Goal: Task Accomplishment & Management: Use online tool/utility

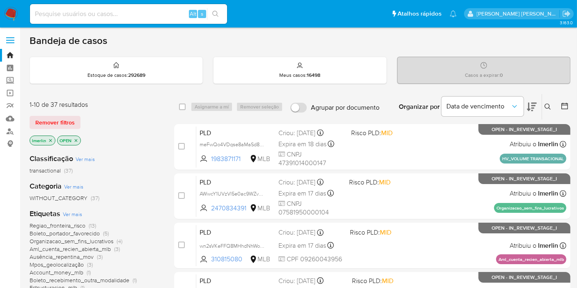
click at [160, 17] on input at bounding box center [128, 14] width 197 height 11
paste input "2704284116"
type input "2704284116"
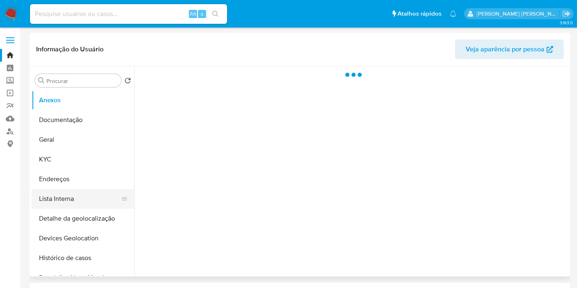
click at [85, 201] on button "Lista Interna" at bounding box center [80, 199] width 96 height 20
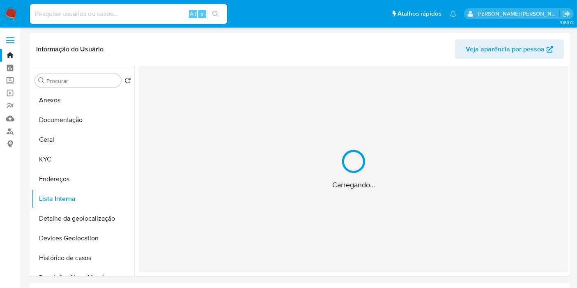
select select "10"
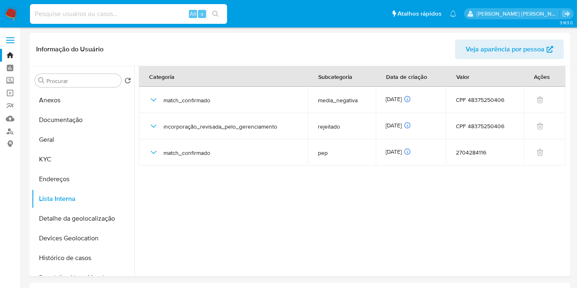
click at [146, 12] on input at bounding box center [128, 14] width 197 height 11
paste input "2407686028"
type input "2407686028"
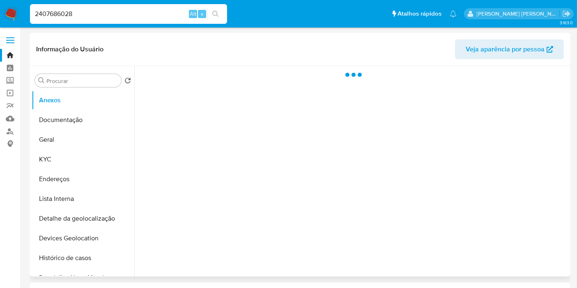
select select "10"
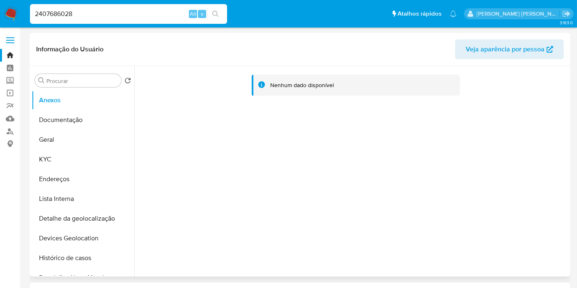
drag, startPoint x: 86, startPoint y: 193, endPoint x: 177, endPoint y: 64, distance: 158.5
click at [86, 193] on button "Lista Interna" at bounding box center [83, 199] width 103 height 20
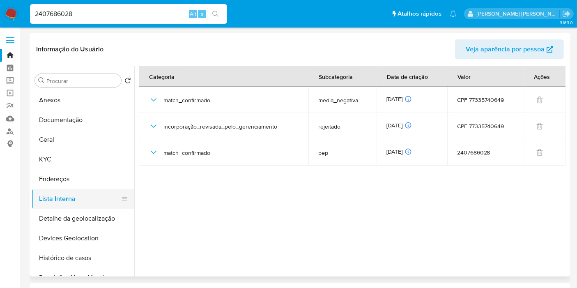
scroll to position [91, 0]
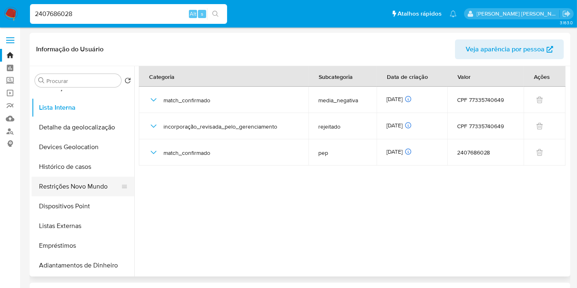
click at [82, 188] on button "Restrições Novo Mundo" at bounding box center [80, 186] width 96 height 20
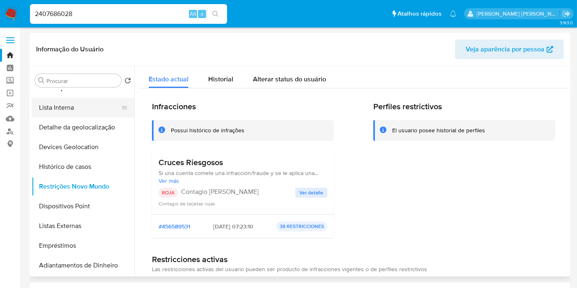
click at [92, 101] on button "Lista Interna" at bounding box center [80, 108] width 96 height 20
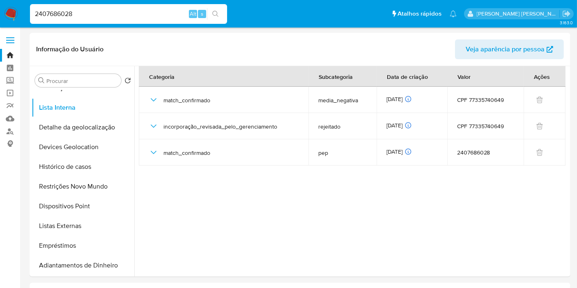
click at [105, 12] on input "2407686028" at bounding box center [128, 14] width 197 height 11
paste input "81474829"
type input "81474829"
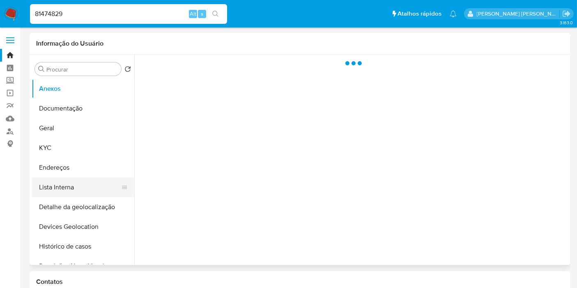
click at [78, 191] on button "Lista Interna" at bounding box center [80, 187] width 96 height 20
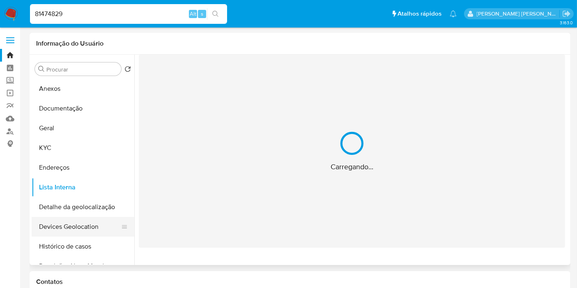
select select "10"
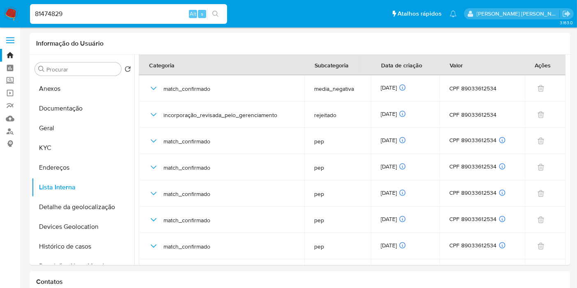
click at [134, 21] on div "81474829 Alt s" at bounding box center [128, 14] width 197 height 20
click at [141, 14] on input "81474829" at bounding box center [128, 14] width 197 height 11
paste input "339039761"
type input "339039761"
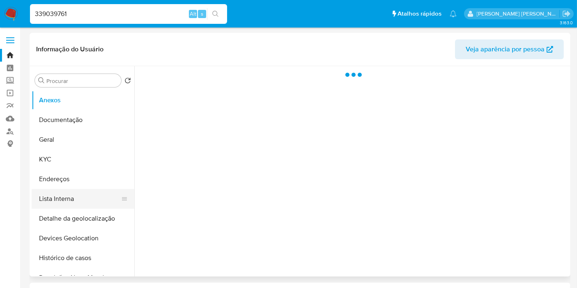
click at [73, 196] on button "Lista Interna" at bounding box center [80, 199] width 96 height 20
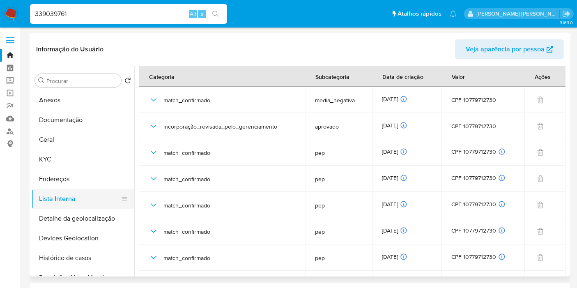
select select "10"
click at [119, 15] on input "339039761" at bounding box center [128, 14] width 197 height 11
paste input "2653744364"
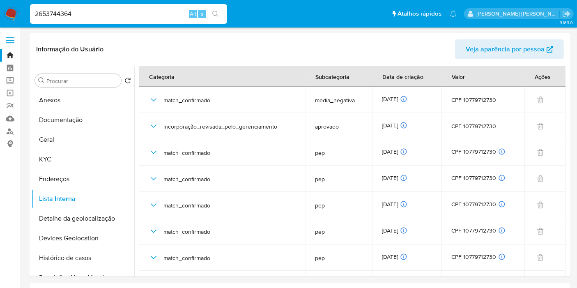
type input "2653744364"
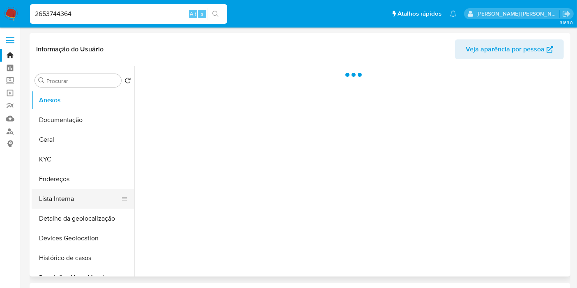
click at [105, 200] on button "Lista Interna" at bounding box center [80, 199] width 96 height 20
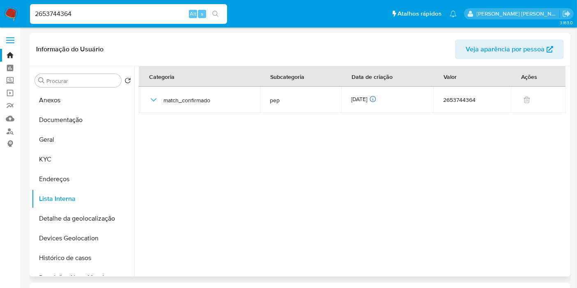
select select "10"
click at [7, 93] on link "Operações em massa" at bounding box center [49, 93] width 98 height 13
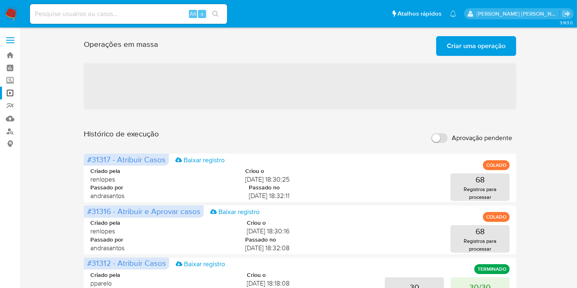
click at [504, 42] on span "Criar uma operação" at bounding box center [476, 46] width 59 height 18
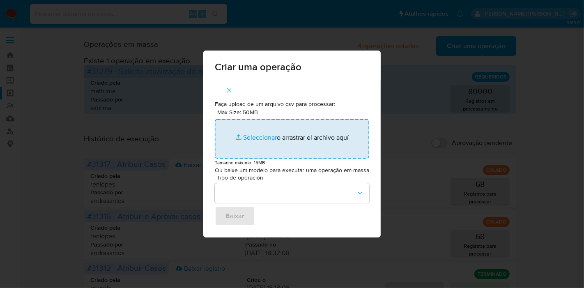
click at [273, 132] on input "Max Size: 50MB Seleccionar archivos" at bounding box center [292, 138] width 154 height 39
click at [276, 133] on input "Max Size: 50MB Seleccionar archivos" at bounding box center [292, 138] width 154 height 39
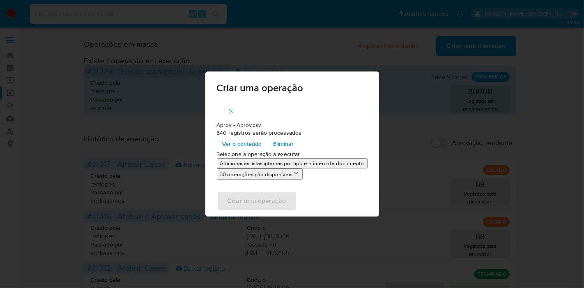
click at [276, 163] on p "Adicionar às listas internas por tipo e número de documento" at bounding box center [292, 163] width 144 height 8
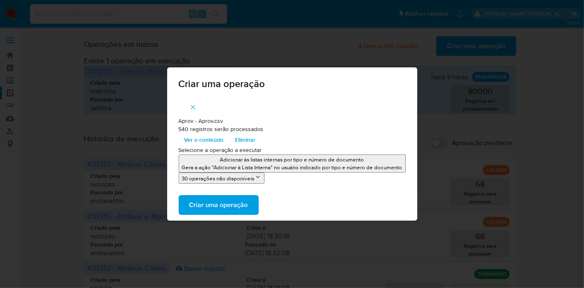
click at [241, 206] on span "Criar uma operação" at bounding box center [218, 205] width 59 height 18
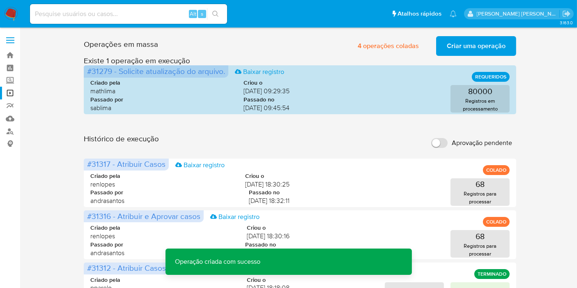
click at [452, 41] on span "Criar uma operação" at bounding box center [476, 46] width 59 height 18
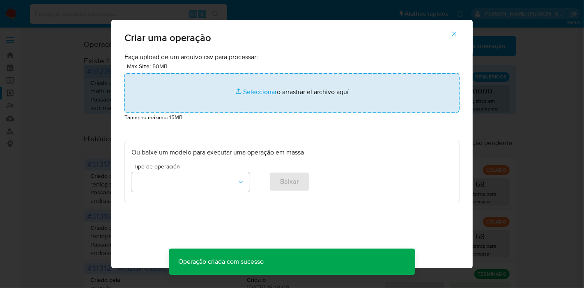
click at [294, 94] on input "file" at bounding box center [291, 92] width 335 height 39
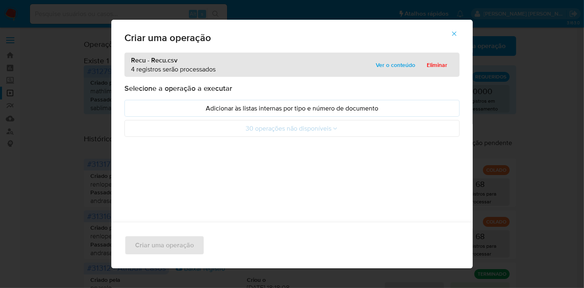
click at [160, 107] on p "Adicionar às listas internas por tipo e número de documento" at bounding box center [291, 107] width 321 height 9
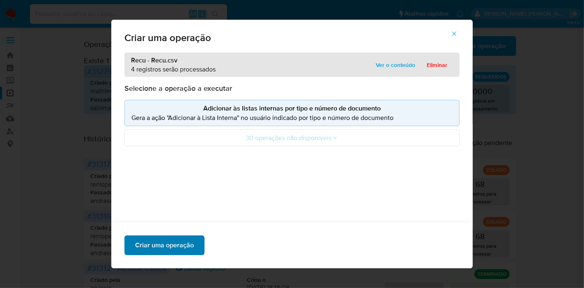
click at [164, 245] on span "Criar uma operação" at bounding box center [164, 245] width 59 height 18
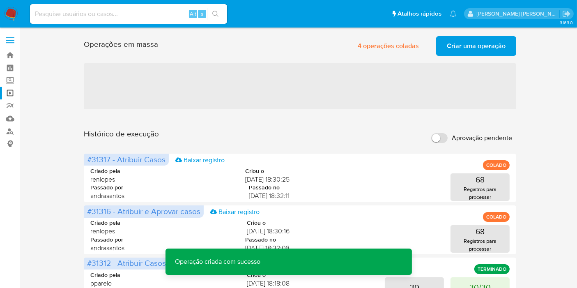
click at [464, 48] on span "Criar uma operação" at bounding box center [476, 46] width 59 height 18
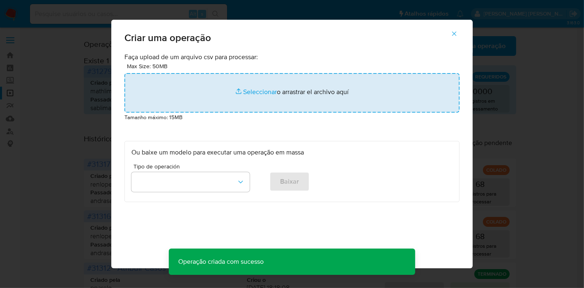
click at [193, 92] on input "file" at bounding box center [291, 92] width 335 height 39
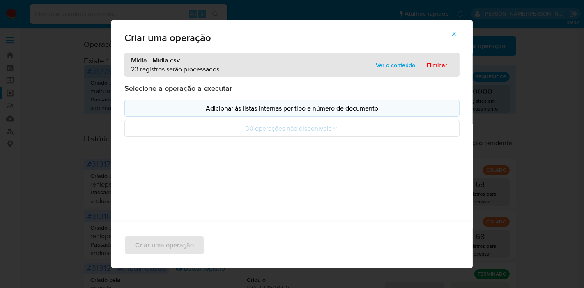
click at [174, 111] on p "Adicionar às listas internas por tipo e número de documento" at bounding box center [291, 107] width 321 height 9
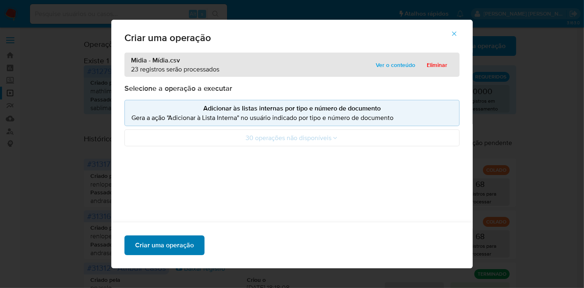
click at [185, 241] on span "Criar uma operação" at bounding box center [164, 245] width 59 height 18
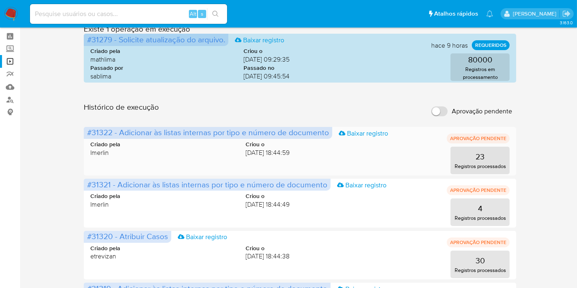
scroll to position [46, 0]
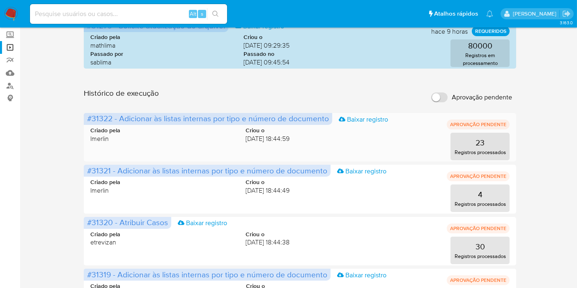
drag, startPoint x: 111, startPoint y: 121, endPoint x: 87, endPoint y: 119, distance: 23.9
click at [87, 119] on span "#31322 - Adicionar às listas internas por tipo e número de documento" at bounding box center [208, 117] width 242 height 11
drag, startPoint x: 110, startPoint y: 170, endPoint x: 83, endPoint y: 170, distance: 27.5
drag, startPoint x: 102, startPoint y: 222, endPoint x: 87, endPoint y: 222, distance: 15.2
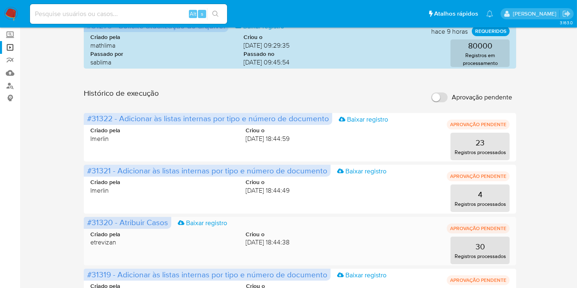
click at [87, 222] on span "#31320 - Atribuir Casos" at bounding box center [127, 221] width 81 height 11
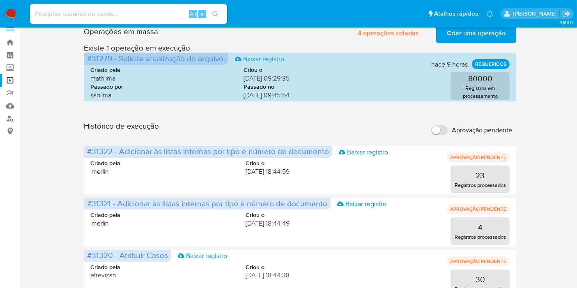
scroll to position [137, 0]
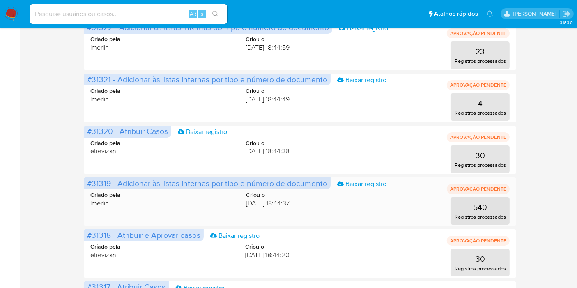
drag, startPoint x: 110, startPoint y: 185, endPoint x: 85, endPoint y: 185, distance: 24.6
click at [85, 185] on span "#31319 - Adicionar às listas internas por tipo e número de documento Baixar reg…" at bounding box center [207, 183] width 247 height 12
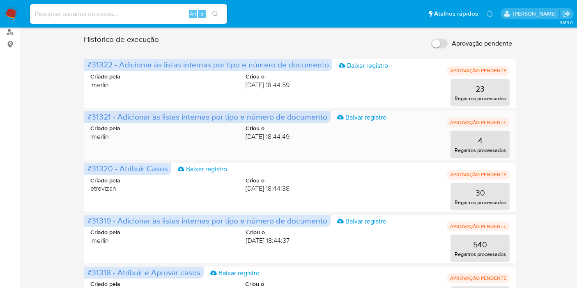
scroll to position [91, 0]
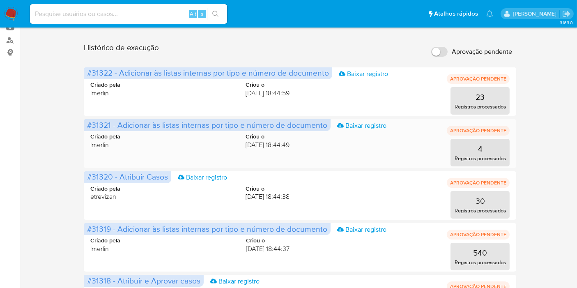
drag, startPoint x: 110, startPoint y: 127, endPoint x: 88, endPoint y: 126, distance: 22.2
click at [88, 126] on span "#31321 - Adicionar às listas internas por tipo e número de documento" at bounding box center [207, 124] width 240 height 11
drag, startPoint x: 8, startPoint y: 16, endPoint x: 23, endPoint y: 3, distance: 19.8
click at [8, 16] on img at bounding box center [11, 14] width 14 height 14
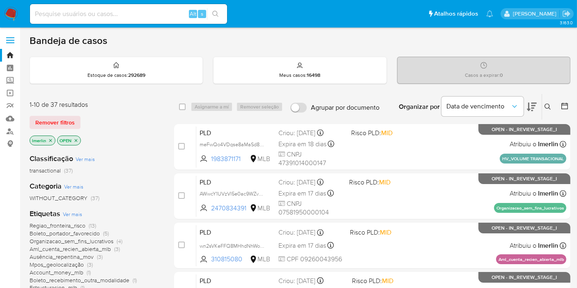
click at [50, 138] on icon "close-filter" at bounding box center [50, 140] width 5 height 5
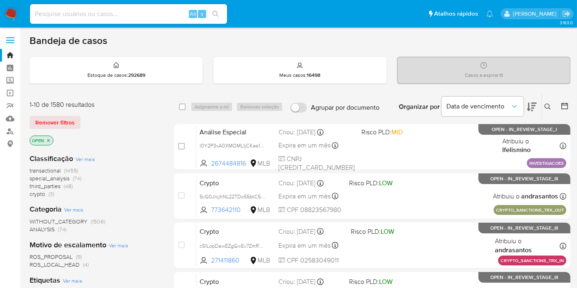
click at [40, 195] on span "crypto" at bounding box center [38, 194] width 16 height 8
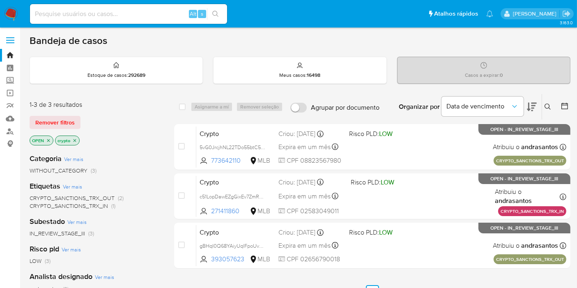
click at [158, 17] on input at bounding box center [128, 14] width 197 height 11
paste input "AWwcY1UVzVl5e0ac9WZvAwGu"
type input "AWwcY1UVzVl5e0ac9WZvAwGu"
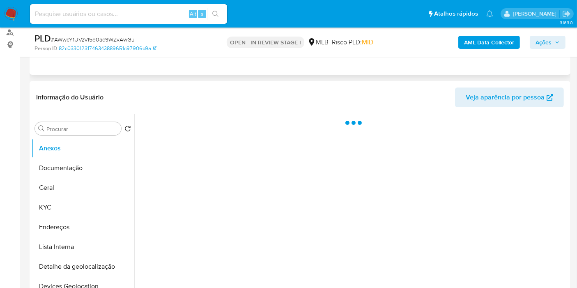
scroll to position [137, 0]
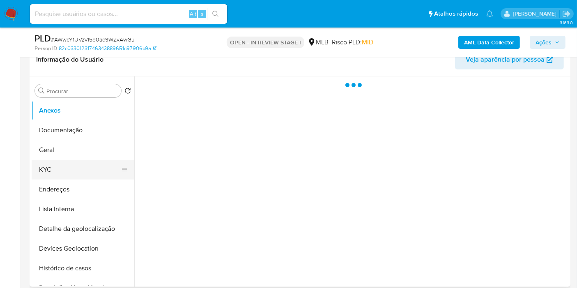
click at [72, 170] on button "KYC" at bounding box center [80, 170] width 96 height 20
select select "10"
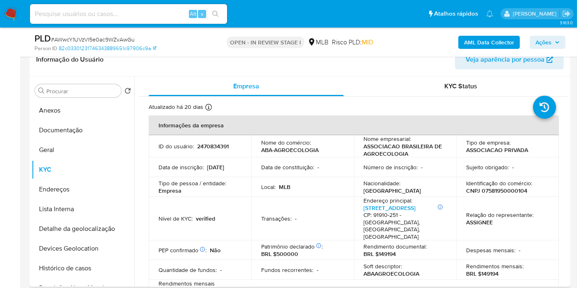
click at [209, 145] on p "2470834391" at bounding box center [213, 145] width 32 height 7
click at [513, 190] on p "CNPJ 07581950000104" at bounding box center [496, 190] width 61 height 7
copy p "07581950000104"
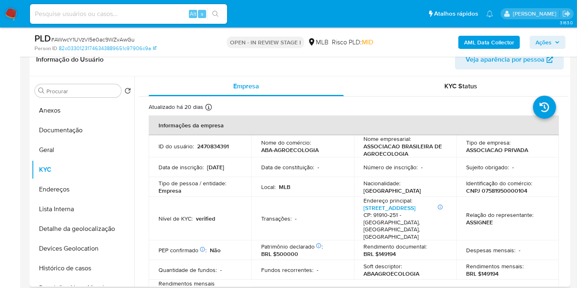
click at [210, 146] on p "2470834391" at bounding box center [213, 145] width 32 height 7
copy p "2470834391"
click at [81, 268] on button "Histórico de casos" at bounding box center [80, 268] width 96 height 20
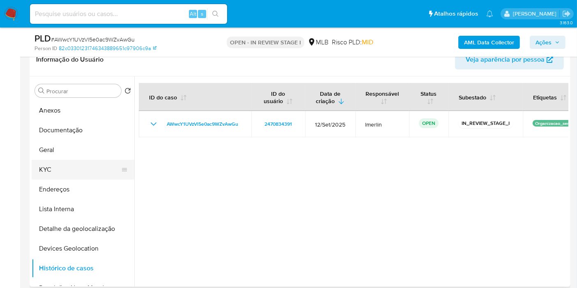
click at [84, 168] on button "KYC" at bounding box center [80, 170] width 96 height 20
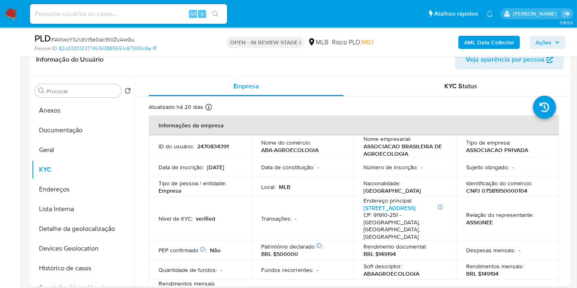
click at [483, 45] on b "AML Data Collector" at bounding box center [489, 42] width 50 height 13
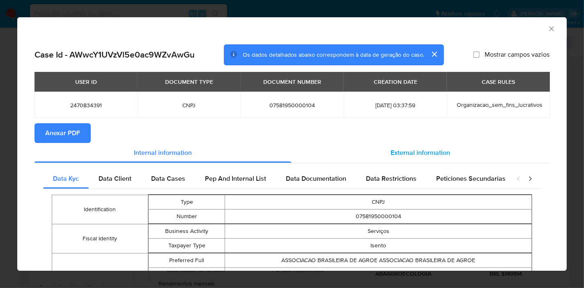
click at [384, 154] on div "External information" at bounding box center [420, 153] width 258 height 20
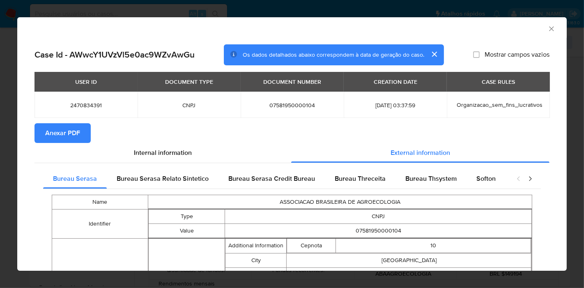
click at [547, 28] on icon "Fechar a janela" at bounding box center [551, 29] width 8 height 8
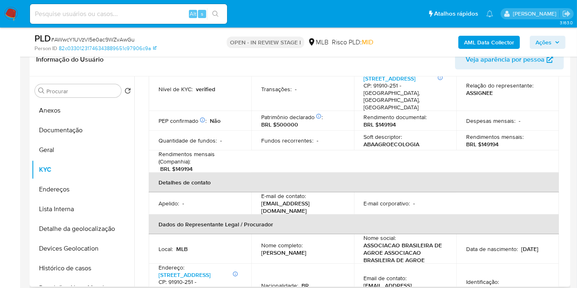
scroll to position [182, 0]
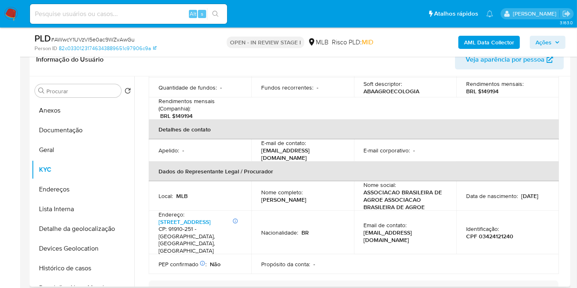
drag, startPoint x: 313, startPoint y: 194, endPoint x: 257, endPoint y: 194, distance: 56.2
click at [257, 194] on td "Nome completo : Livia Silva Santos" at bounding box center [302, 196] width 103 height 30
copy p "Livia Silva Santos"
click at [493, 232] on p "CPF 03424121240" at bounding box center [489, 235] width 47 height 7
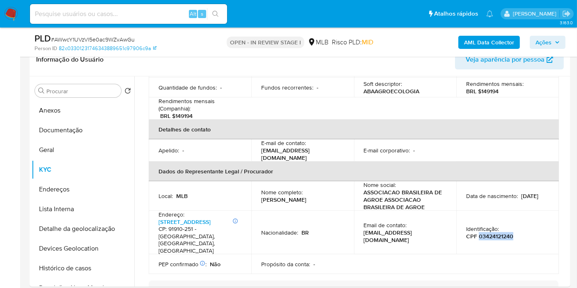
copy p "03424121240"
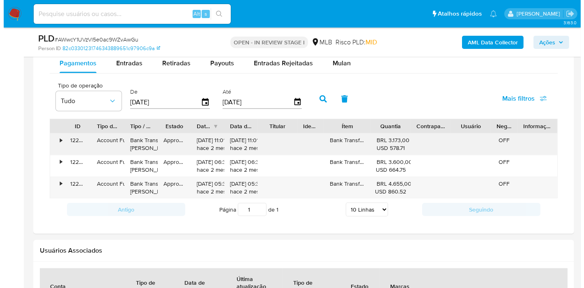
scroll to position [684, 0]
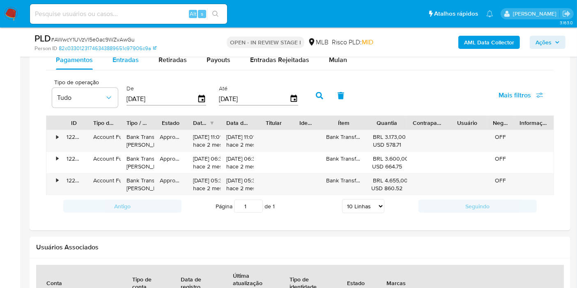
click at [128, 57] on span "Entradas" at bounding box center [125, 59] width 26 height 9
select select "10"
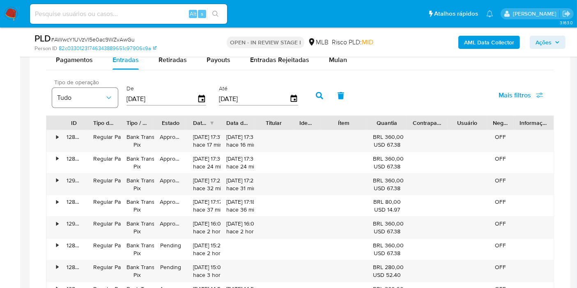
click at [106, 96] on icon "button" at bounding box center [109, 98] width 8 height 8
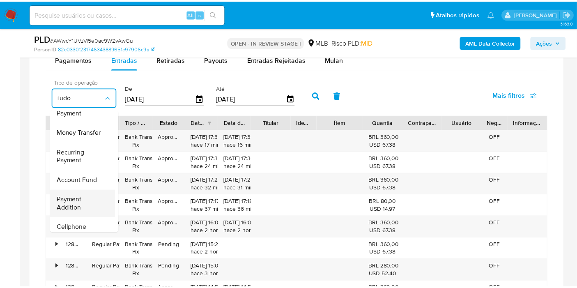
scroll to position [91, 0]
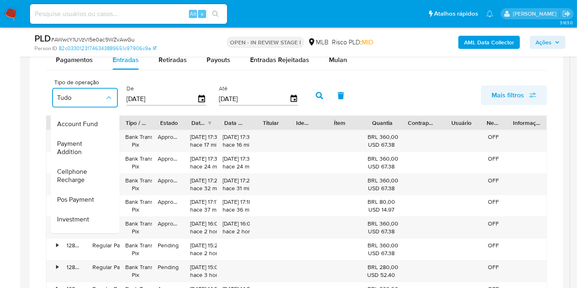
click at [524, 96] on span "Mais filtros" at bounding box center [507, 95] width 32 height 20
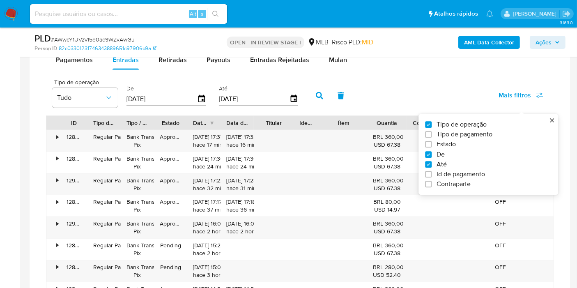
click at [474, 132] on span "Tipo de pagamento" at bounding box center [464, 135] width 56 height 8
click at [431, 132] on input "Tipo de pagamento" at bounding box center [428, 134] width 7 height 7
checkbox input "true"
type input "[DATE]"
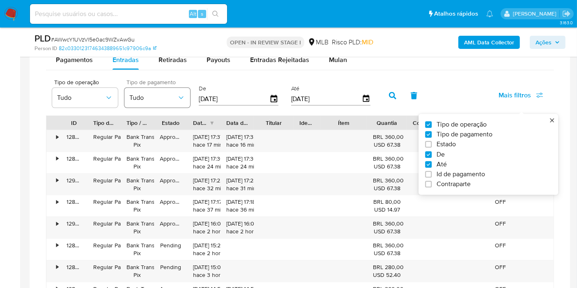
click at [169, 97] on span "Tudo" at bounding box center [153, 98] width 48 height 8
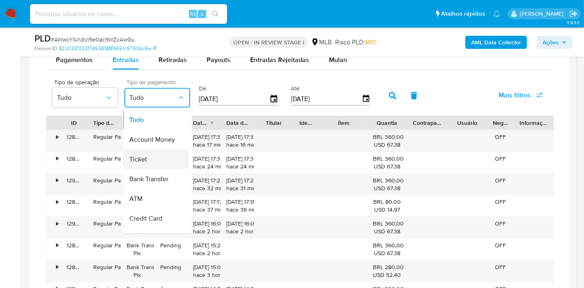
click at [157, 156] on div "Ticket" at bounding box center [153, 159] width 48 height 20
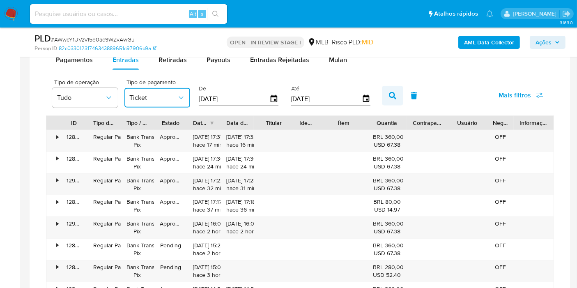
click at [389, 96] on icon "button" at bounding box center [392, 95] width 7 height 7
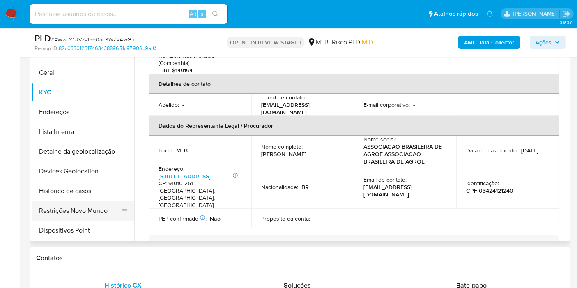
scroll to position [46, 0]
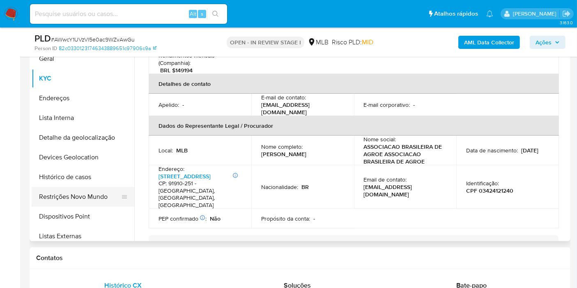
click at [87, 197] on button "Restrições Novo Mundo" at bounding box center [80, 197] width 96 height 20
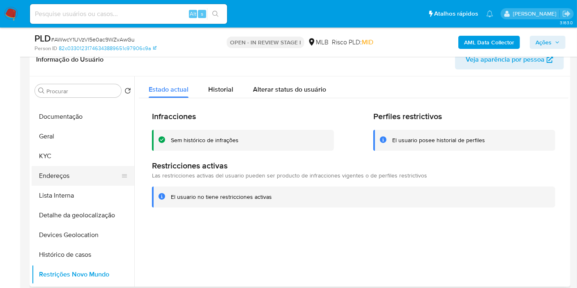
scroll to position [0, 0]
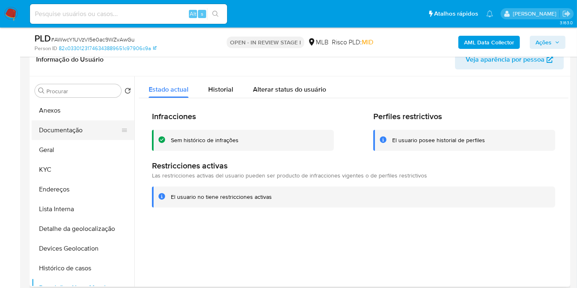
click at [81, 127] on button "Documentação" at bounding box center [80, 130] width 96 height 20
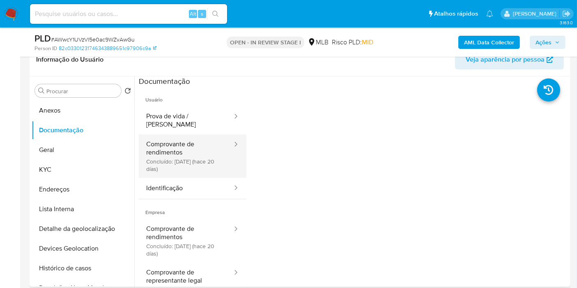
click at [189, 148] on button "Comprovante de rendimentos Concluído: 19/09/2025 (hace 20 días)" at bounding box center [186, 156] width 94 height 44
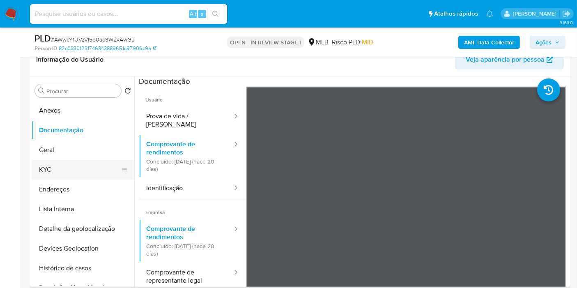
click at [73, 174] on button "KYC" at bounding box center [80, 170] width 96 height 20
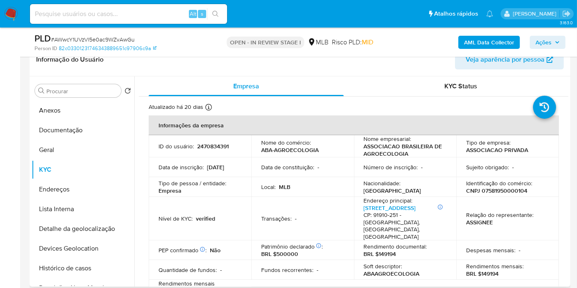
click at [485, 270] on p "BRL $149194" at bounding box center [482, 273] width 32 height 7
copy p "149194"
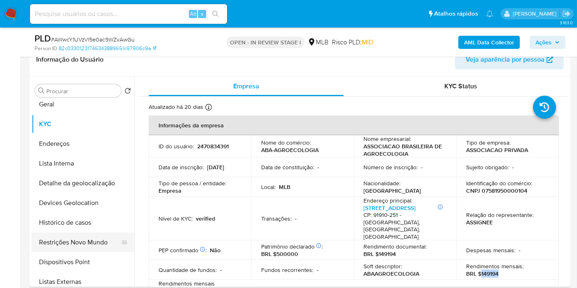
click at [90, 243] on button "Restrições Novo Mundo" at bounding box center [80, 242] width 96 height 20
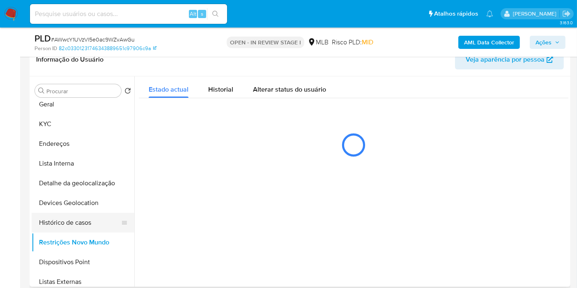
scroll to position [0, 0]
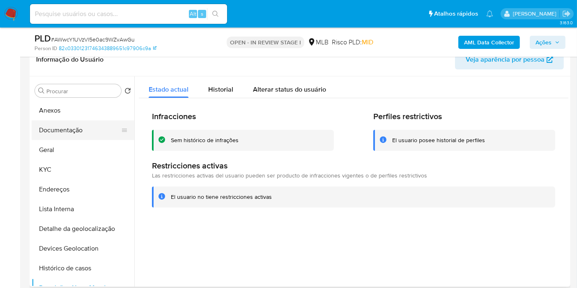
click at [74, 128] on button "Documentação" at bounding box center [80, 130] width 96 height 20
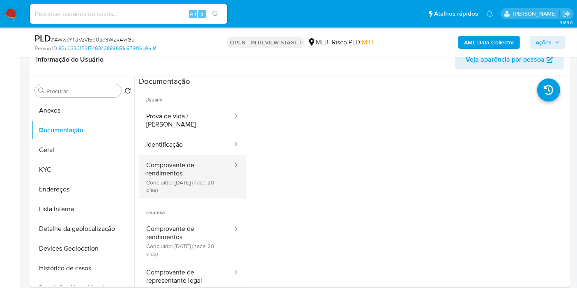
click at [172, 162] on button "Comprovante de rendimentos Concluído: 19/09/2025 (hace 20 días)" at bounding box center [186, 177] width 94 height 44
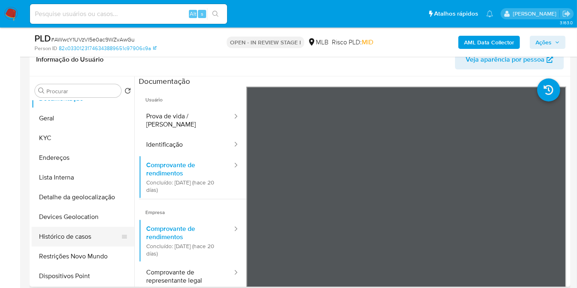
scroll to position [46, 0]
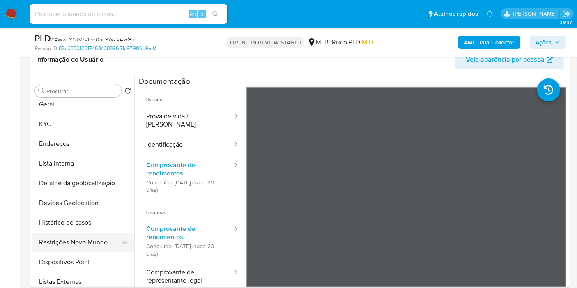
click at [71, 241] on button "Restrições Novo Mundo" at bounding box center [80, 242] width 96 height 20
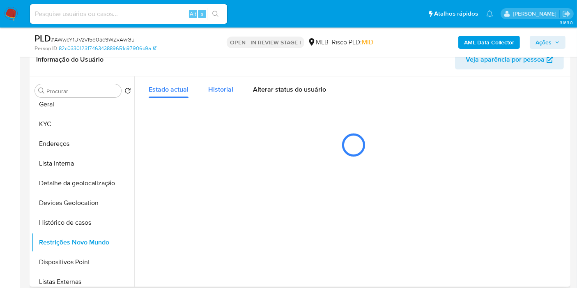
click at [205, 91] on button "Historial" at bounding box center [220, 87] width 45 height 22
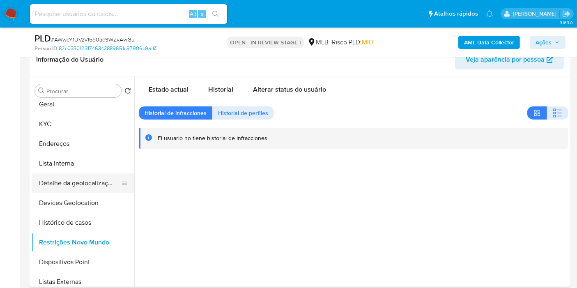
scroll to position [0, 0]
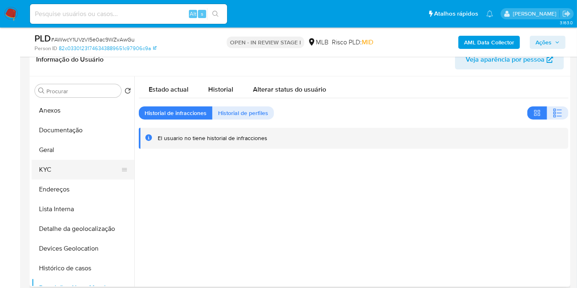
click at [70, 169] on button "KYC" at bounding box center [80, 170] width 96 height 20
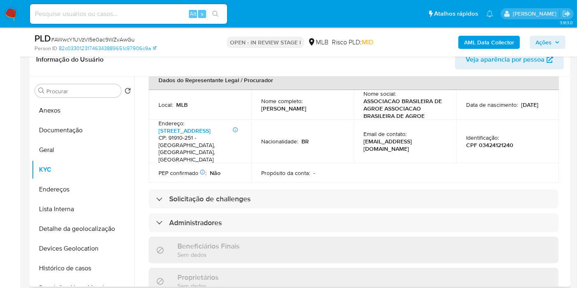
scroll to position [531, 0]
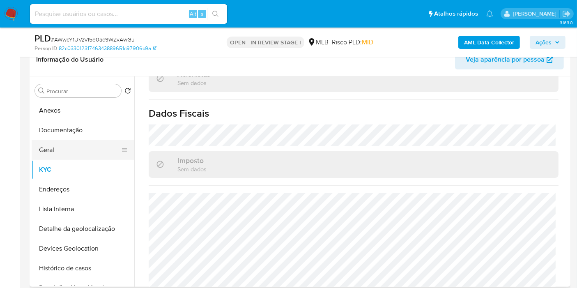
click at [91, 154] on button "Geral" at bounding box center [80, 150] width 96 height 20
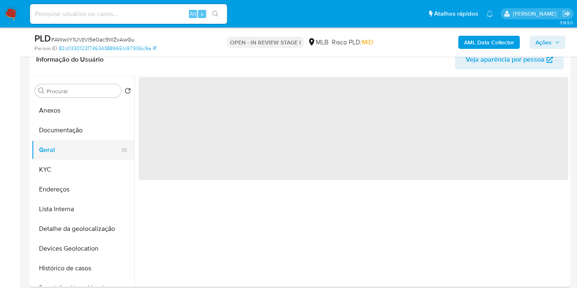
scroll to position [0, 0]
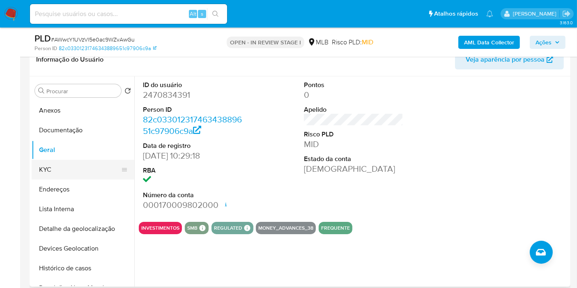
click at [106, 166] on button "KYC" at bounding box center [80, 170] width 96 height 20
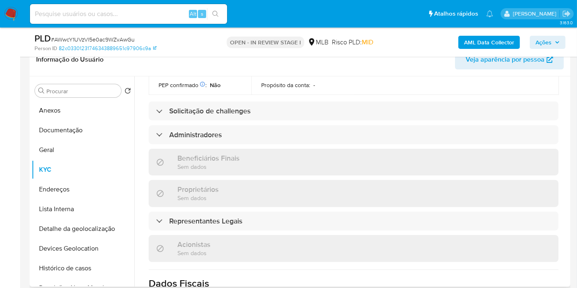
scroll to position [516, 0]
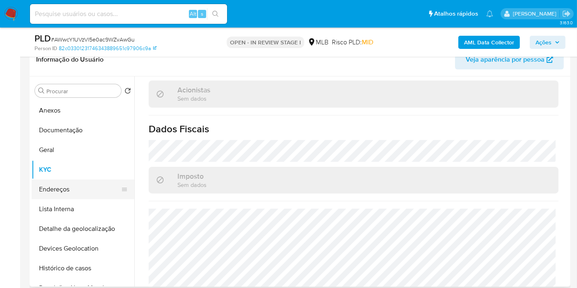
click at [69, 187] on button "Endereços" at bounding box center [80, 189] width 96 height 20
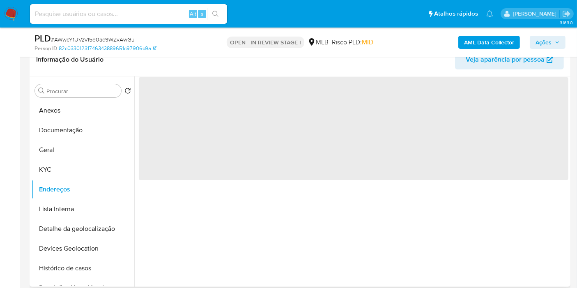
scroll to position [0, 0]
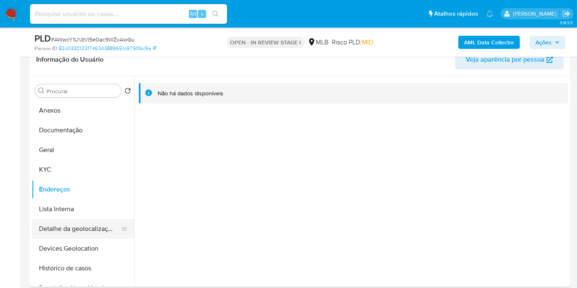
click at [60, 234] on button "Detalhe da geolocalização" at bounding box center [80, 229] width 96 height 20
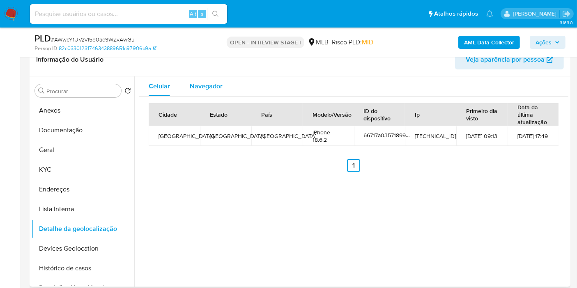
click at [201, 94] on div "Navegador" at bounding box center [206, 86] width 33 height 20
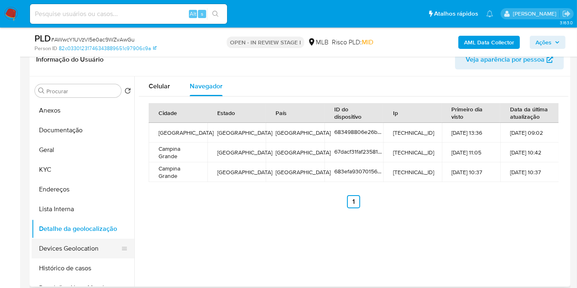
click at [91, 248] on button "Devices Geolocation" at bounding box center [80, 248] width 96 height 20
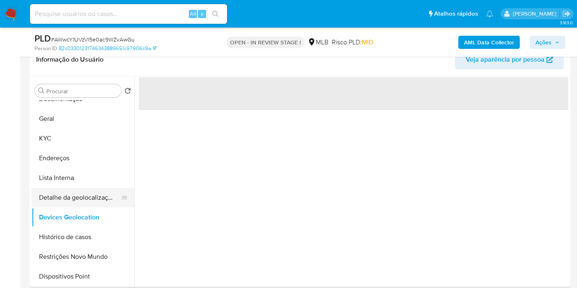
scroll to position [46, 0]
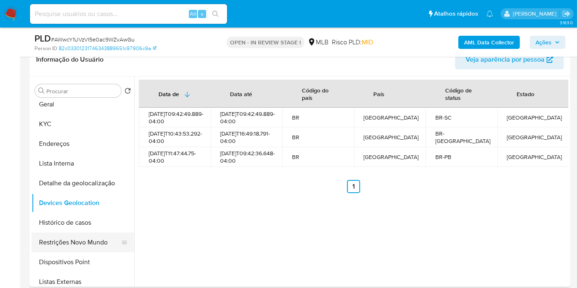
click at [84, 243] on button "Restrições Novo Mundo" at bounding box center [80, 242] width 96 height 20
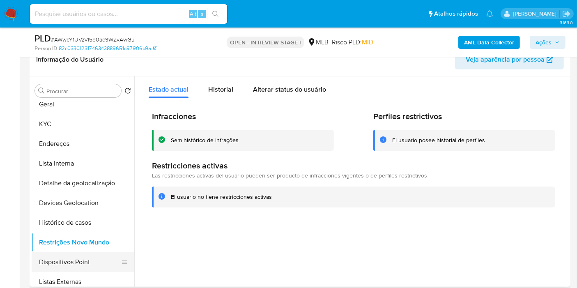
click at [82, 255] on button "Dispositivos Point" at bounding box center [80, 262] width 96 height 20
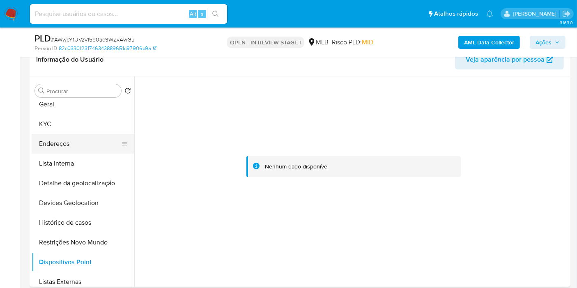
click at [92, 142] on button "Endereços" at bounding box center [80, 144] width 96 height 20
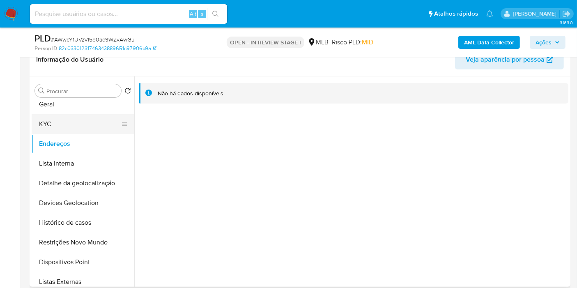
click at [62, 121] on button "KYC" at bounding box center [80, 124] width 96 height 20
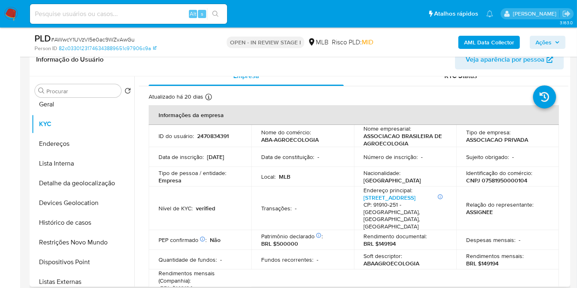
scroll to position [0, 0]
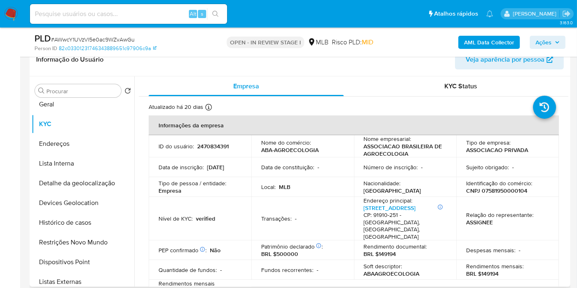
click at [489, 187] on p "CNPJ 07581950000104" at bounding box center [496, 190] width 61 height 7
copy p "07581950000104"
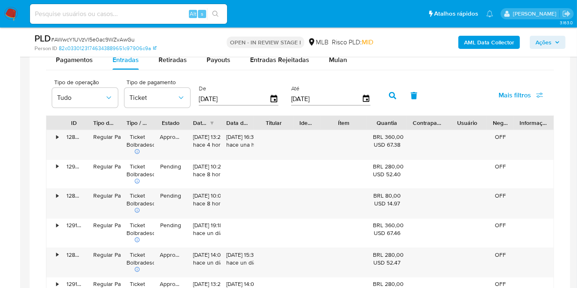
scroll to position [593, 0]
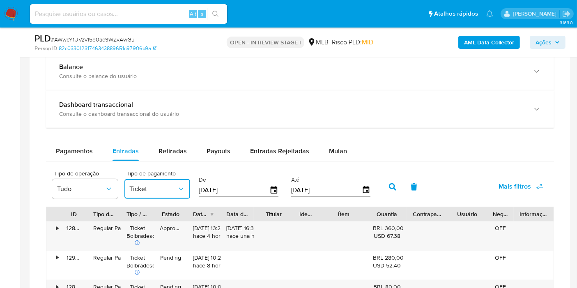
click at [132, 187] on span "Ticket" at bounding box center [153, 189] width 48 height 8
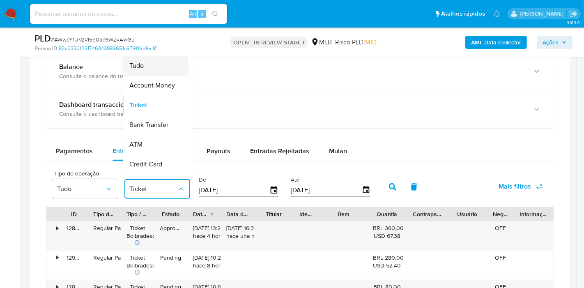
click at [154, 62] on div "Tudo" at bounding box center [153, 65] width 48 height 20
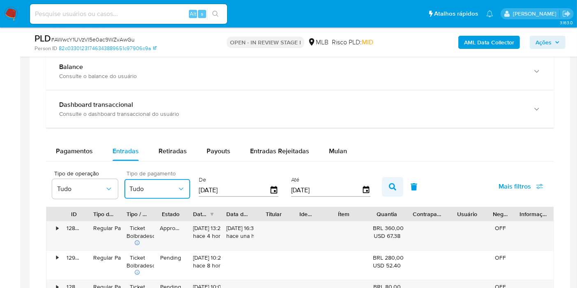
click at [382, 182] on button "button" at bounding box center [392, 187] width 21 height 20
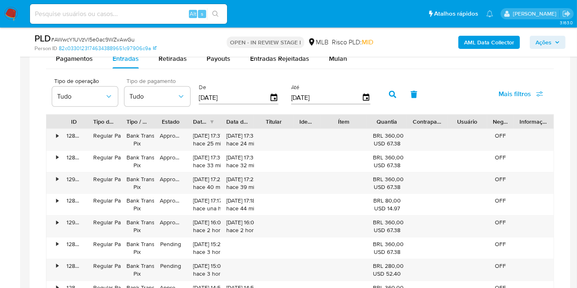
scroll to position [775, 0]
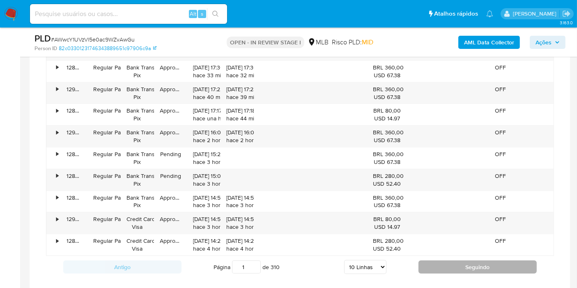
click at [456, 265] on button "Seguindo" at bounding box center [477, 266] width 118 height 13
type input "2"
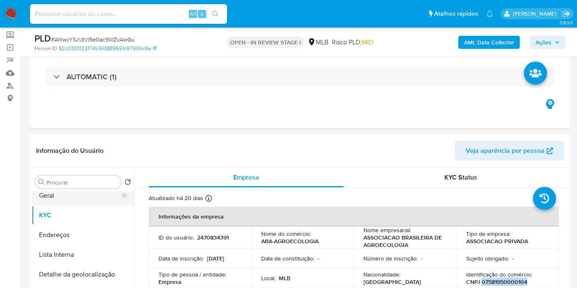
scroll to position [0, 0]
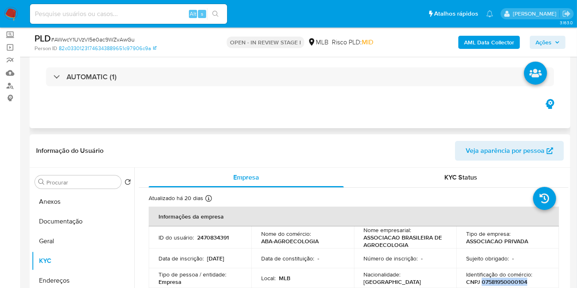
drag, startPoint x: 76, startPoint y: 203, endPoint x: 211, endPoint y: 107, distance: 166.0
click at [76, 203] on button "Anexos" at bounding box center [83, 202] width 103 height 20
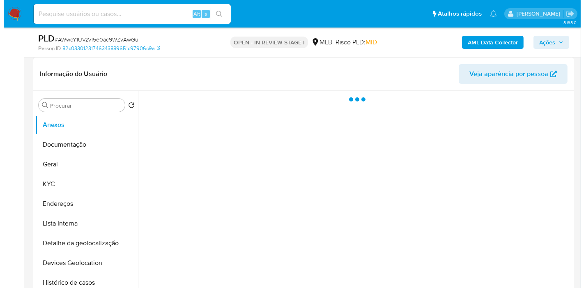
scroll to position [137, 0]
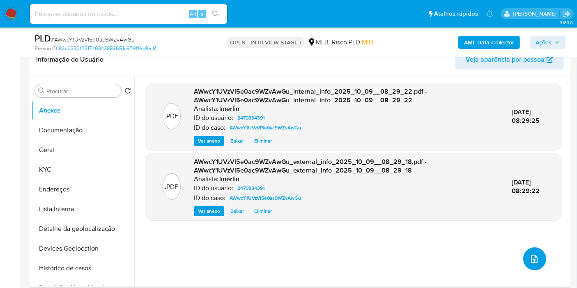
click at [529, 260] on icon "upload-file" at bounding box center [534, 259] width 10 height 10
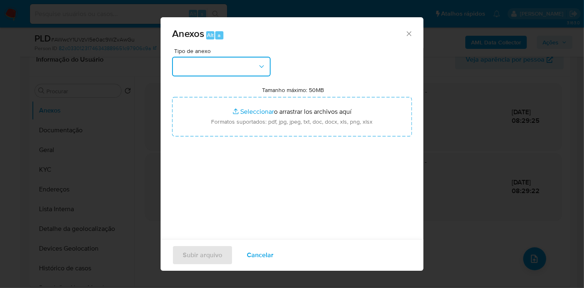
click at [191, 62] on button "button" at bounding box center [221, 67] width 99 height 20
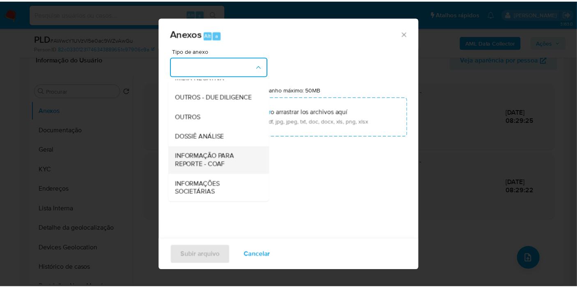
scroll to position [126, 0]
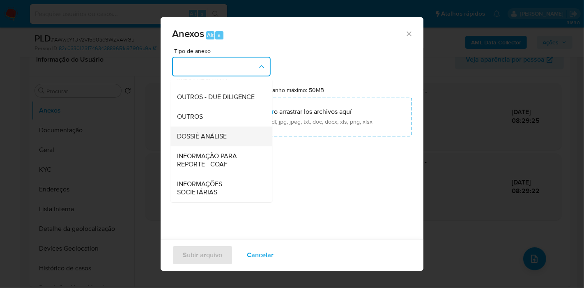
click at [233, 133] on div "DOSSIÊ ANÁLISE" at bounding box center [219, 136] width 84 height 20
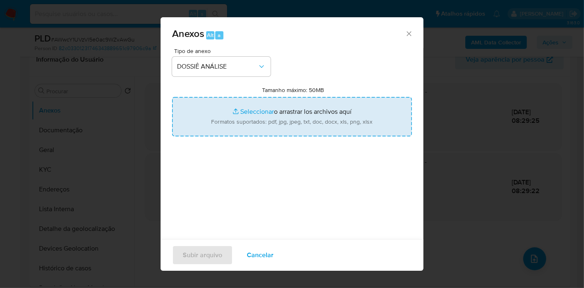
click at [273, 108] on input "Tamanho máximo: 50MB Seleccionar archivos" at bounding box center [292, 116] width 240 height 39
click at [308, 121] on input "Tamanho máximo: 50MB Seleccionar archivos" at bounding box center [292, 116] width 240 height 39
type input "C:\fakepath\Declínio - AWwcY1UVzVl5e0ac9WZvAwGu - CNPJ 07581950000104 - ASSOCIA…"
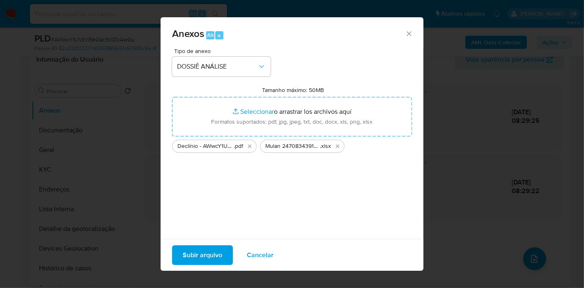
click at [200, 256] on span "Subir arquivo" at bounding box center [202, 255] width 39 height 18
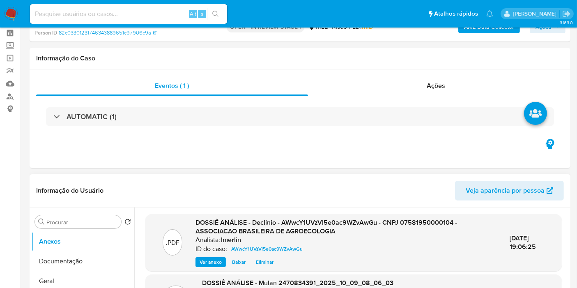
scroll to position [0, 0]
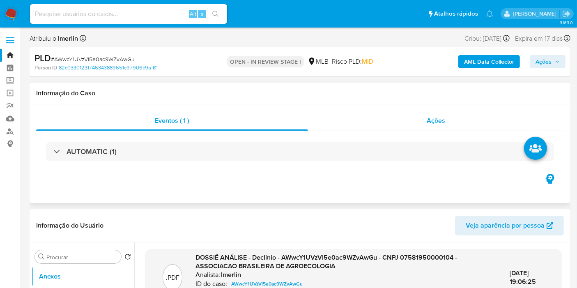
click at [444, 115] on div "Ações" at bounding box center [436, 121] width 256 height 20
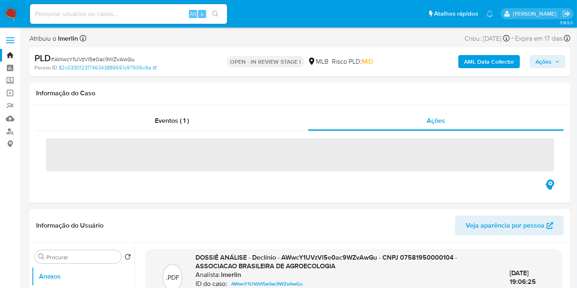
click at [543, 57] on span "Ações" at bounding box center [543, 61] width 16 height 13
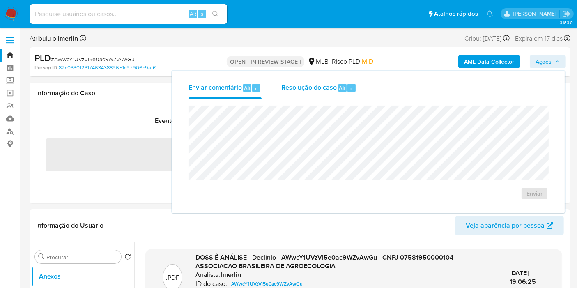
click at [314, 86] on span "Resolução do caso" at bounding box center [308, 87] width 55 height 9
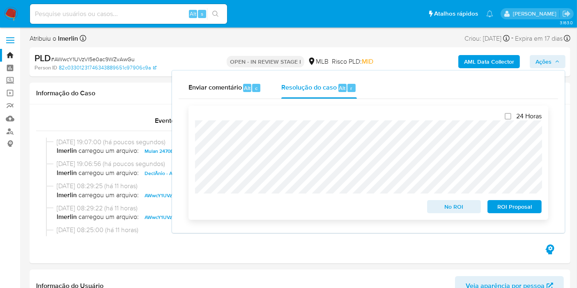
click at [452, 210] on span "No ROI" at bounding box center [454, 206] width 43 height 11
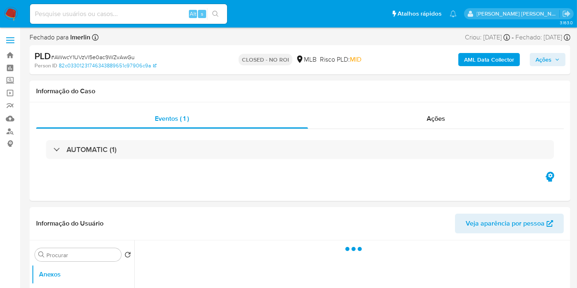
select select "10"
